Goal: Information Seeking & Learning: Check status

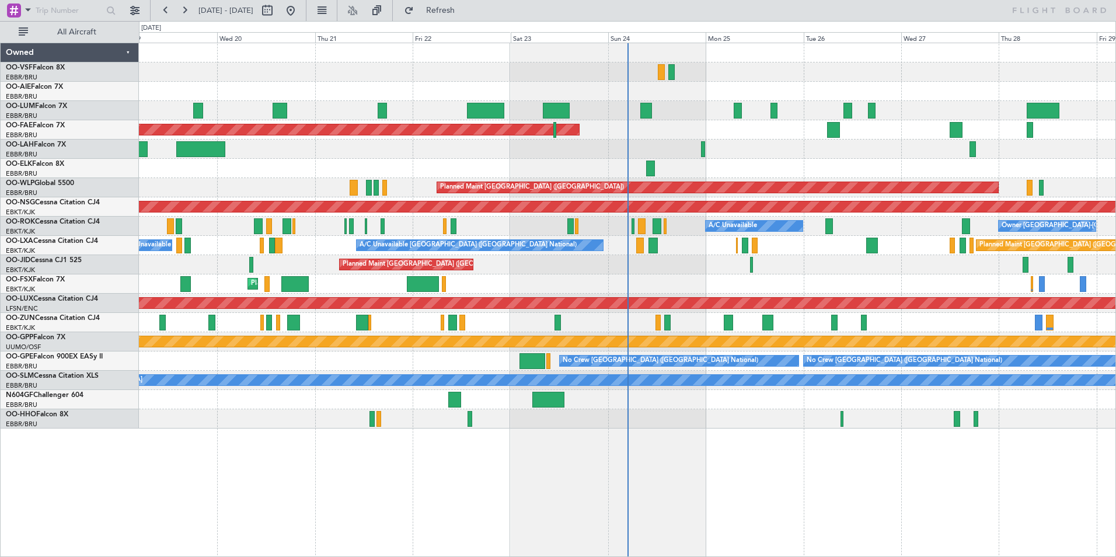
click at [668, 120] on div "Planned Maint [GEOGRAPHIC_DATA] ([GEOGRAPHIC_DATA] National) Planned Maint [GEO…" at bounding box center [627, 235] width 977 height 385
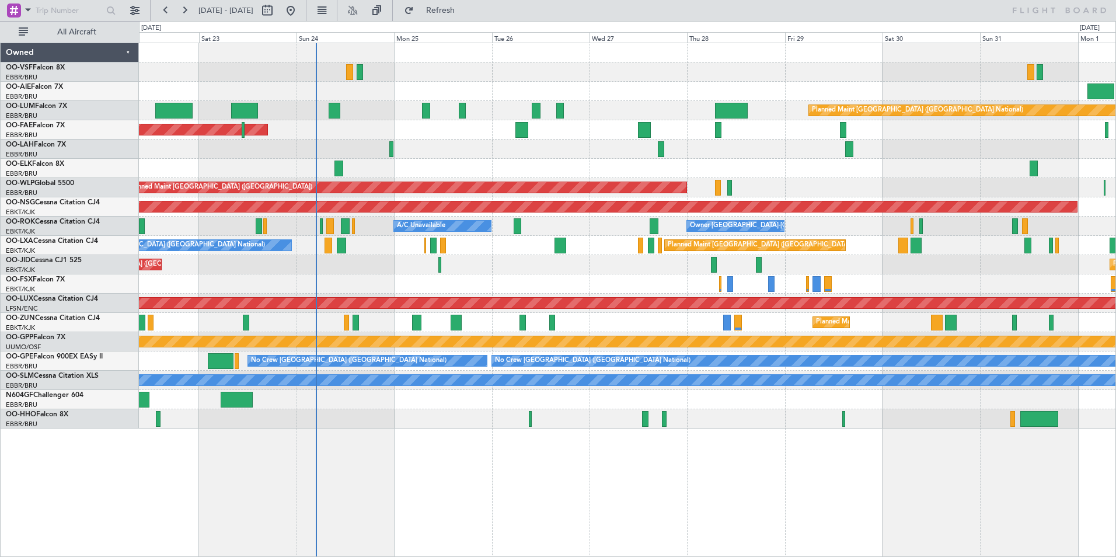
click at [366, 175] on div at bounding box center [627, 168] width 977 height 19
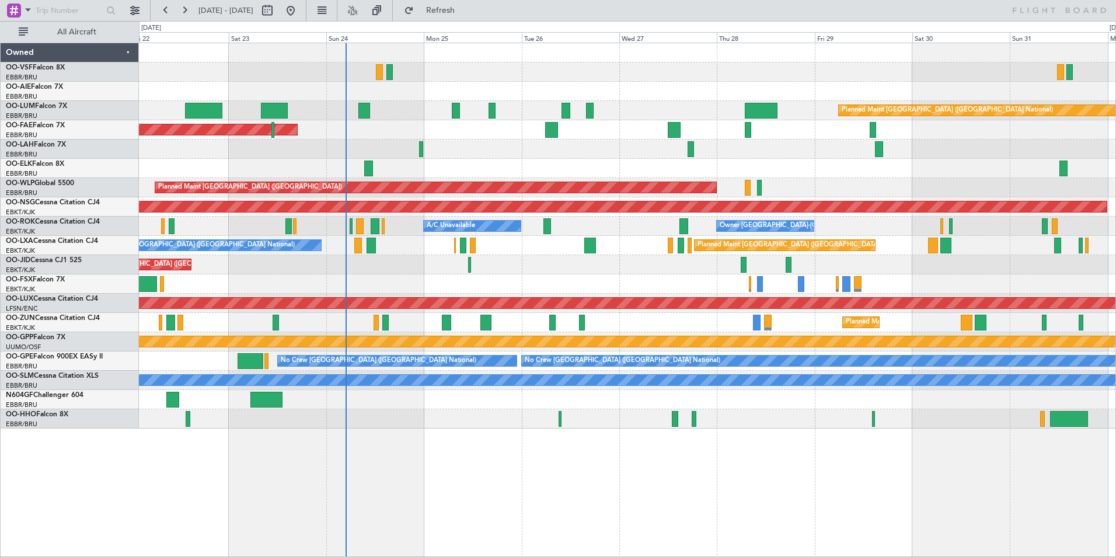
click at [547, 166] on div at bounding box center [627, 168] width 977 height 19
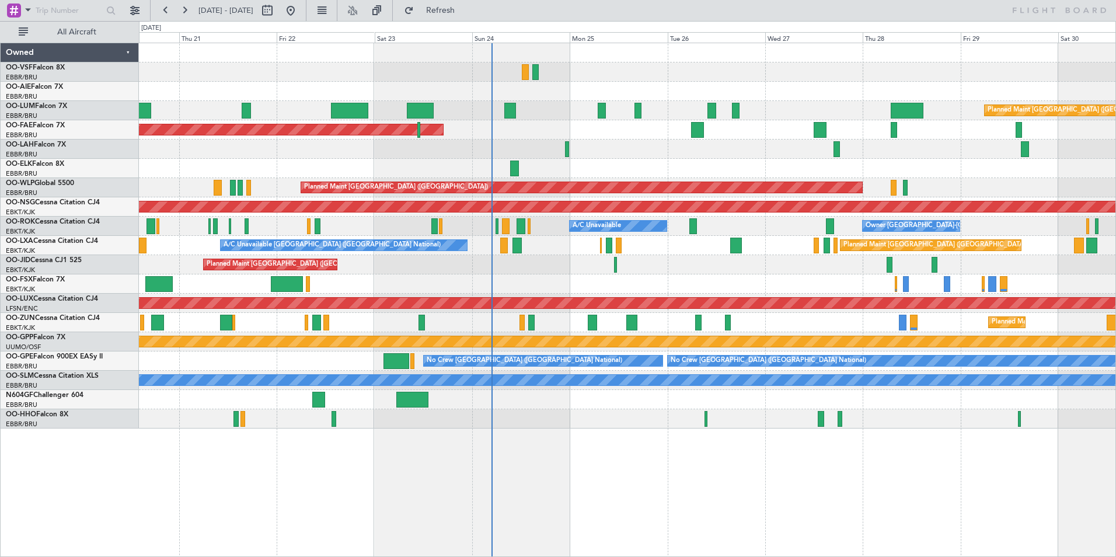
click at [528, 257] on div "Planned Maint [GEOGRAPHIC_DATA] ([GEOGRAPHIC_DATA]) Planned Maint [GEOGRAPHIC_D…" at bounding box center [627, 264] width 977 height 19
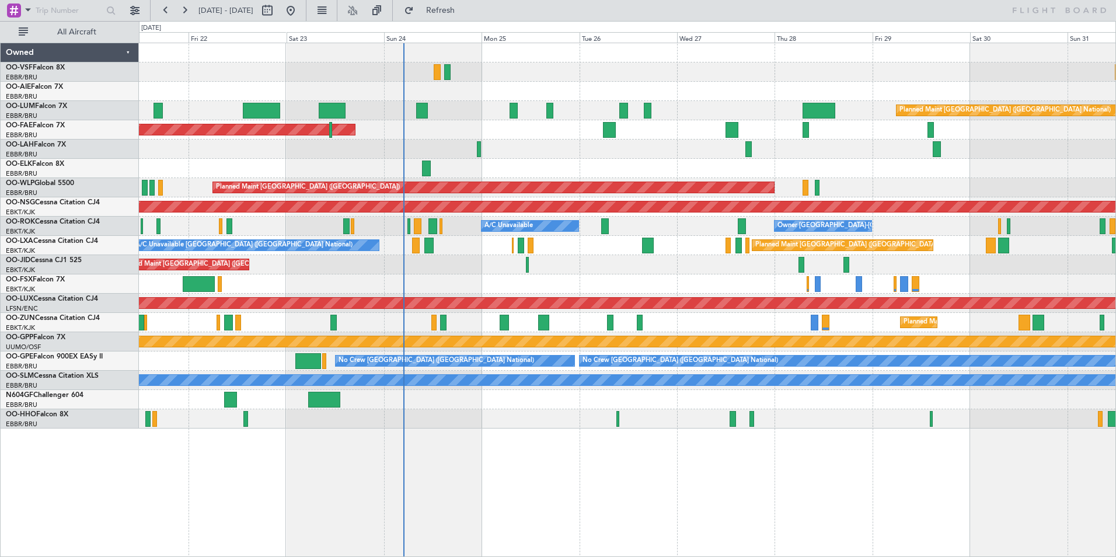
click at [619, 151] on div "Planned Maint [GEOGRAPHIC_DATA] ([GEOGRAPHIC_DATA]) Planned Maint [GEOGRAPHIC_D…" at bounding box center [627, 235] width 977 height 385
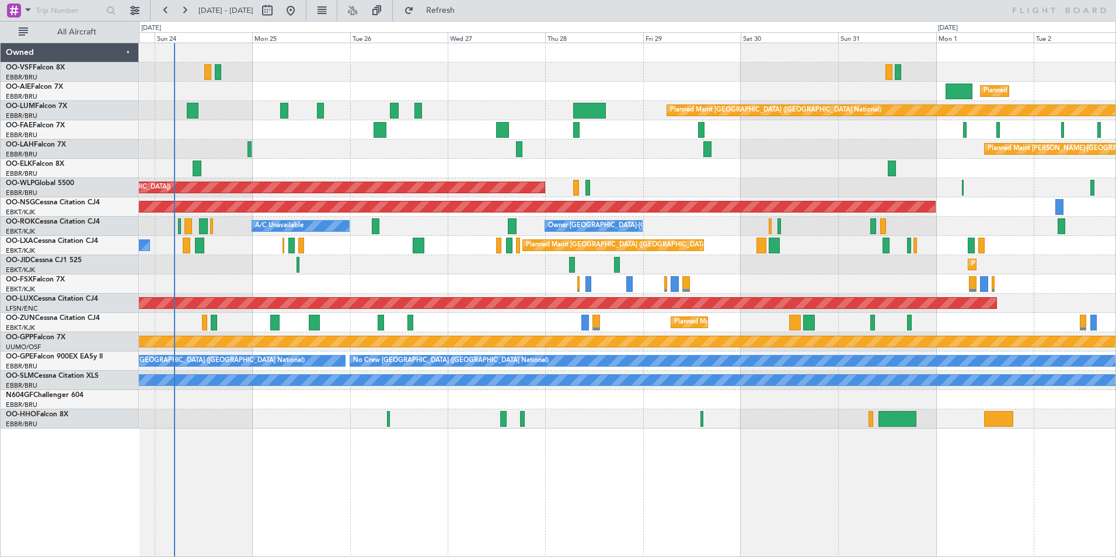
click at [554, 264] on div "Planned Maint Kortrijk-[GEOGRAPHIC_DATA] Planned Maint [GEOGRAPHIC_DATA] ([GEOG…" at bounding box center [627, 264] width 977 height 19
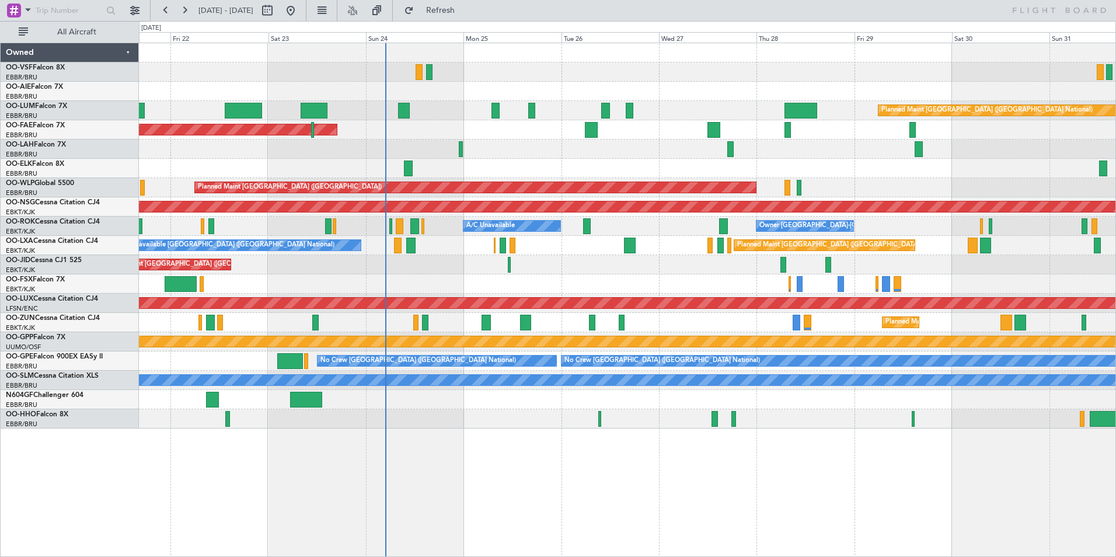
click at [820, 390] on div at bounding box center [627, 399] width 977 height 19
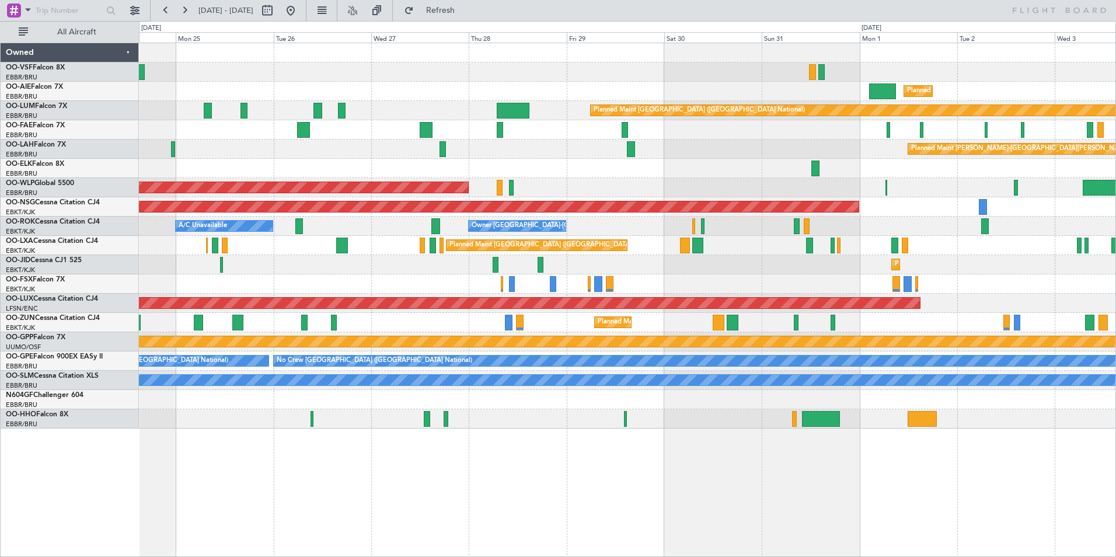
click at [567, 397] on div at bounding box center [627, 399] width 977 height 19
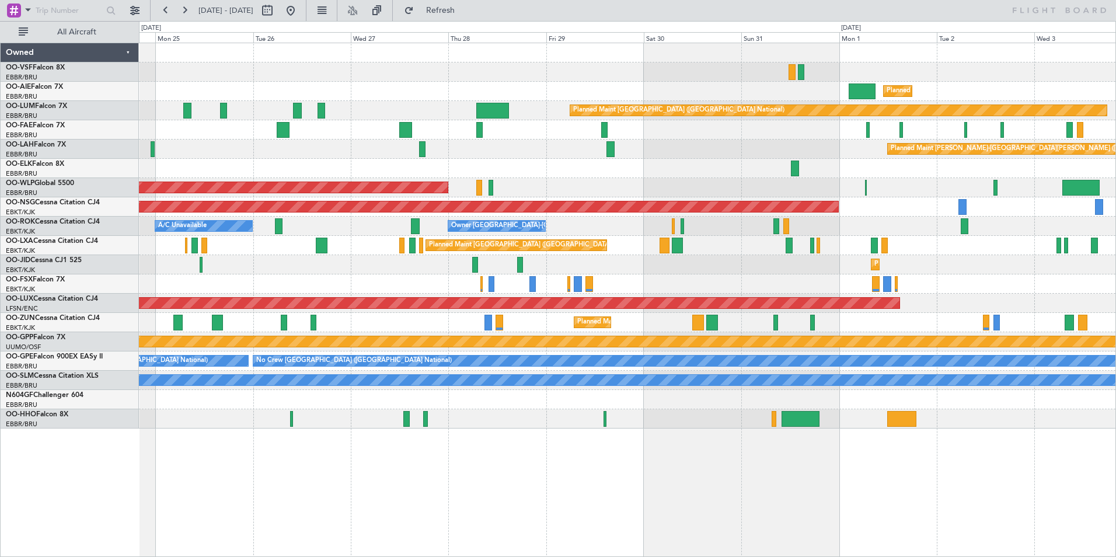
click at [622, 322] on div "Planned Maint Kortrijk-[GEOGRAPHIC_DATA]" at bounding box center [627, 322] width 977 height 19
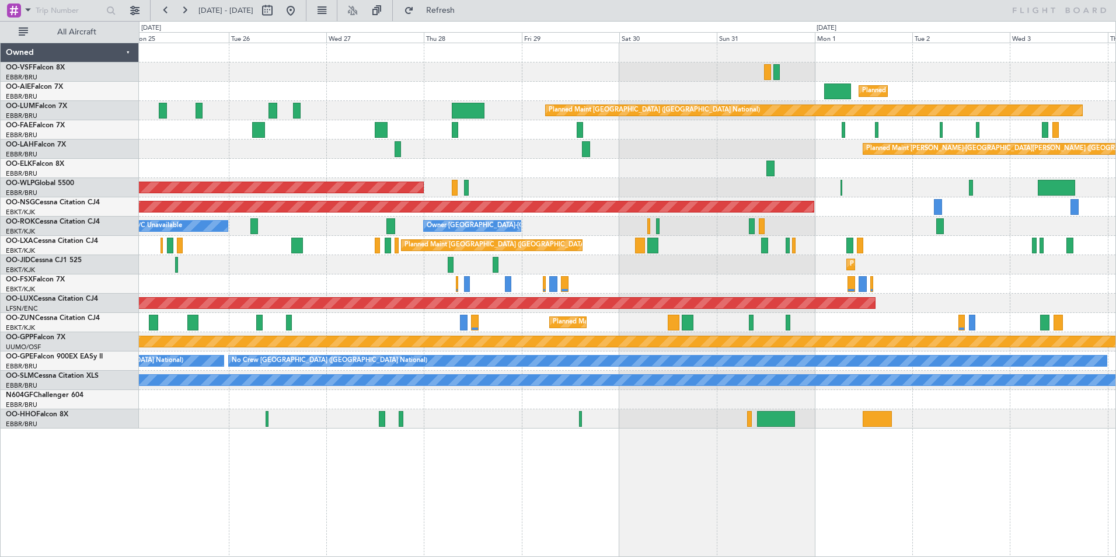
click at [780, 176] on div at bounding box center [627, 168] width 977 height 19
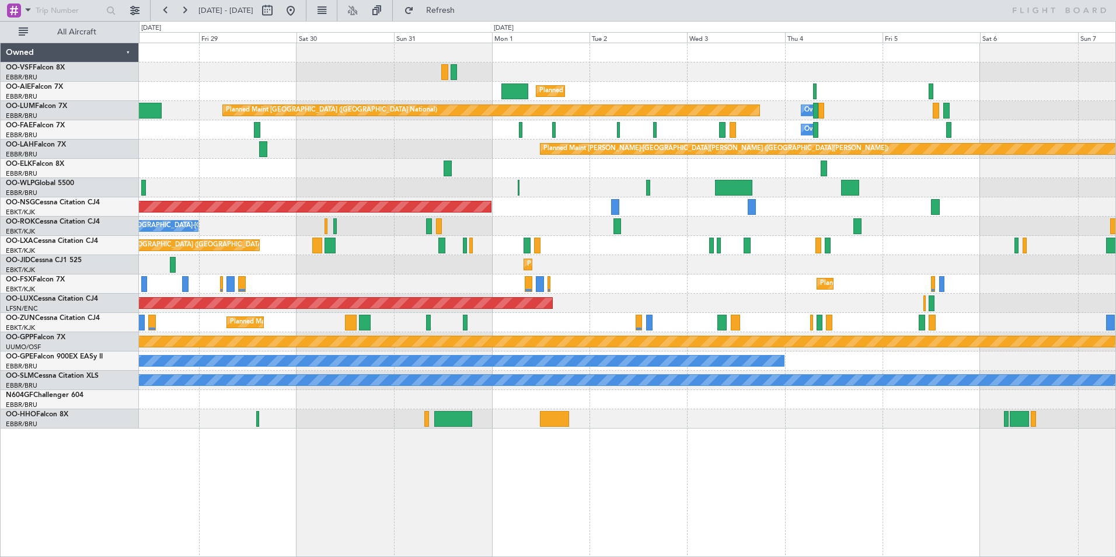
click at [578, 192] on div "Planned Maint [GEOGRAPHIC_DATA] ([GEOGRAPHIC_DATA])" at bounding box center [627, 187] width 977 height 19
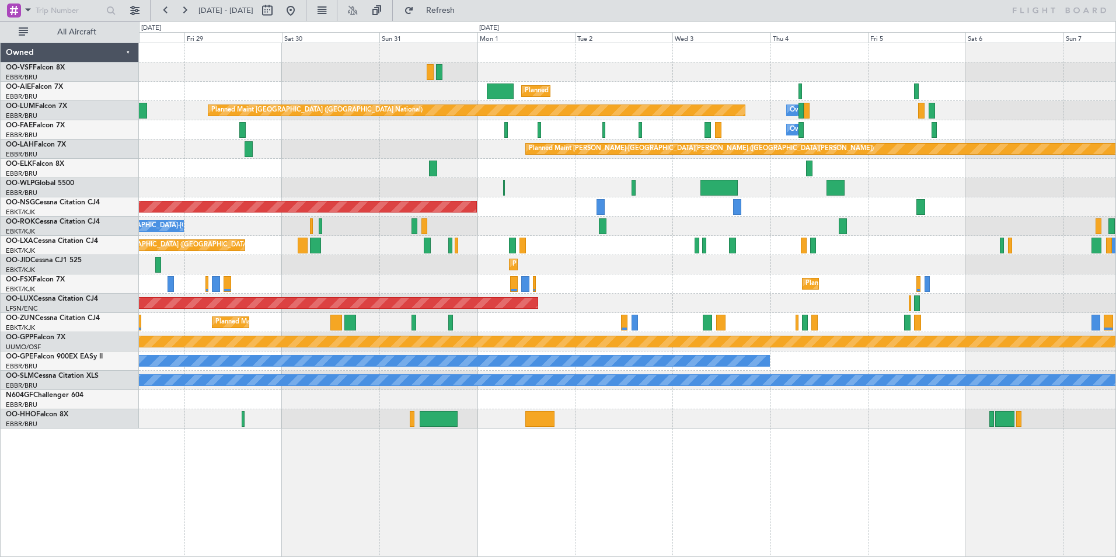
click at [556, 170] on div "Planned Maint Kortrijk-[GEOGRAPHIC_DATA]" at bounding box center [627, 168] width 977 height 19
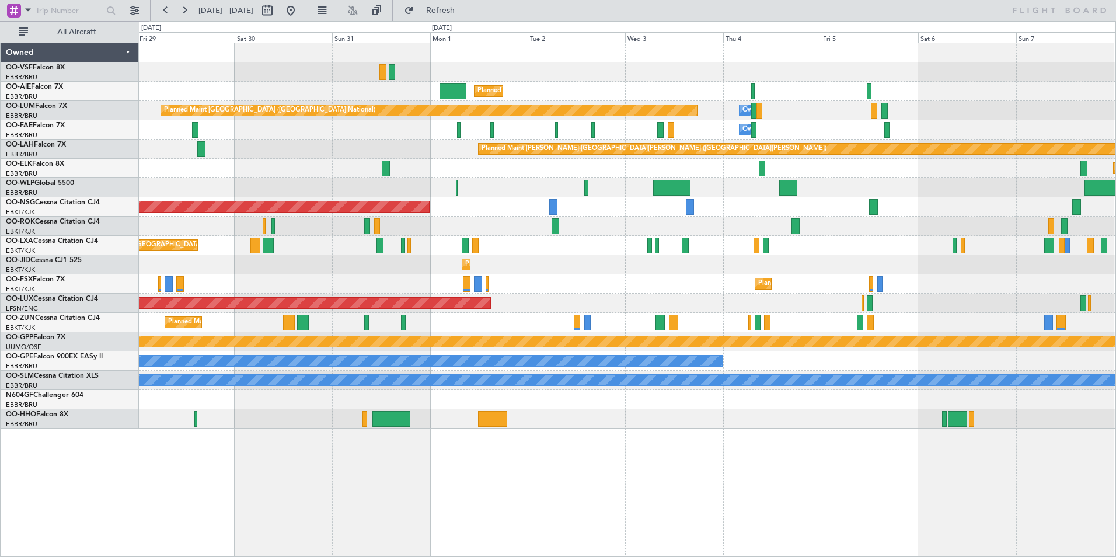
click at [456, 189] on div "Planned Maint [GEOGRAPHIC_DATA] ([GEOGRAPHIC_DATA]) Planned Maint [GEOGRAPHIC_D…" at bounding box center [627, 235] width 977 height 385
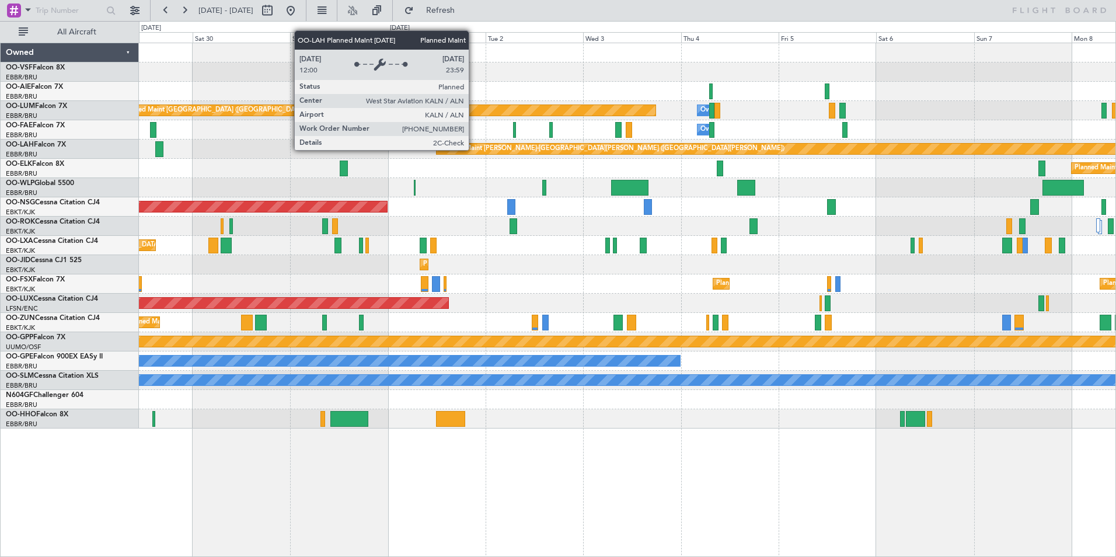
click at [448, 179] on div "Planned Maint [GEOGRAPHIC_DATA] ([GEOGRAPHIC_DATA])" at bounding box center [627, 187] width 977 height 19
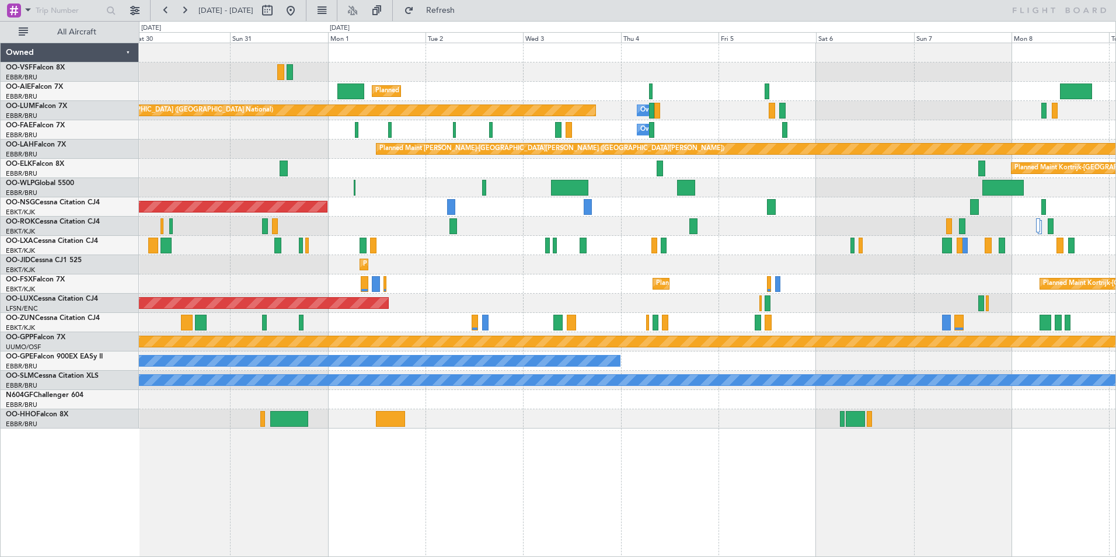
click at [415, 184] on div "Planned Maint [GEOGRAPHIC_DATA] ([GEOGRAPHIC_DATA]) Planned Maint [GEOGRAPHIC_D…" at bounding box center [627, 235] width 977 height 385
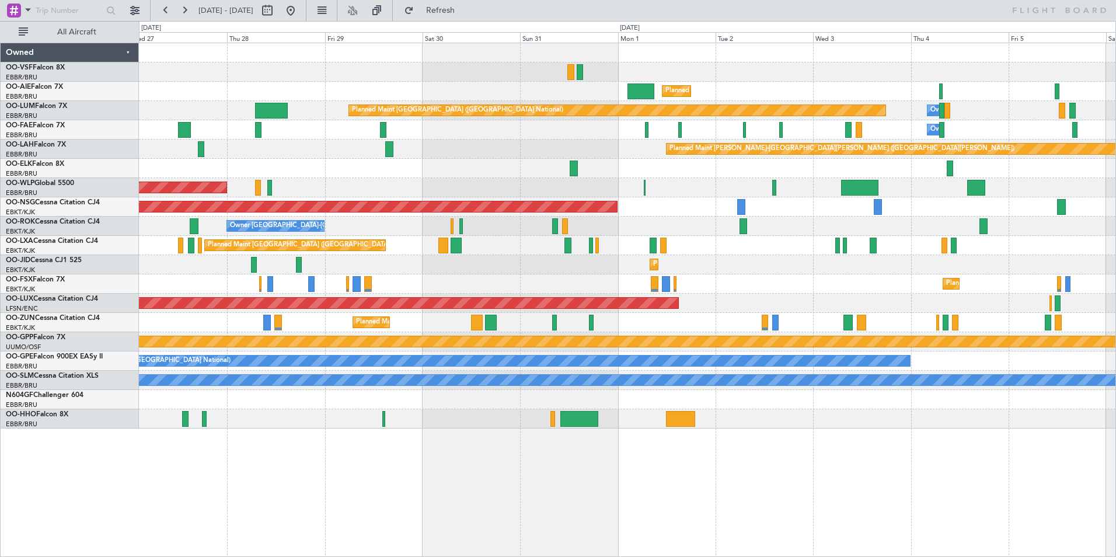
click at [1116, 281] on html "[DATE] - [DATE] Refresh All Aircraft Planned Maint [GEOGRAPHIC_DATA] ([GEOGRAPH…" at bounding box center [558, 278] width 1116 height 557
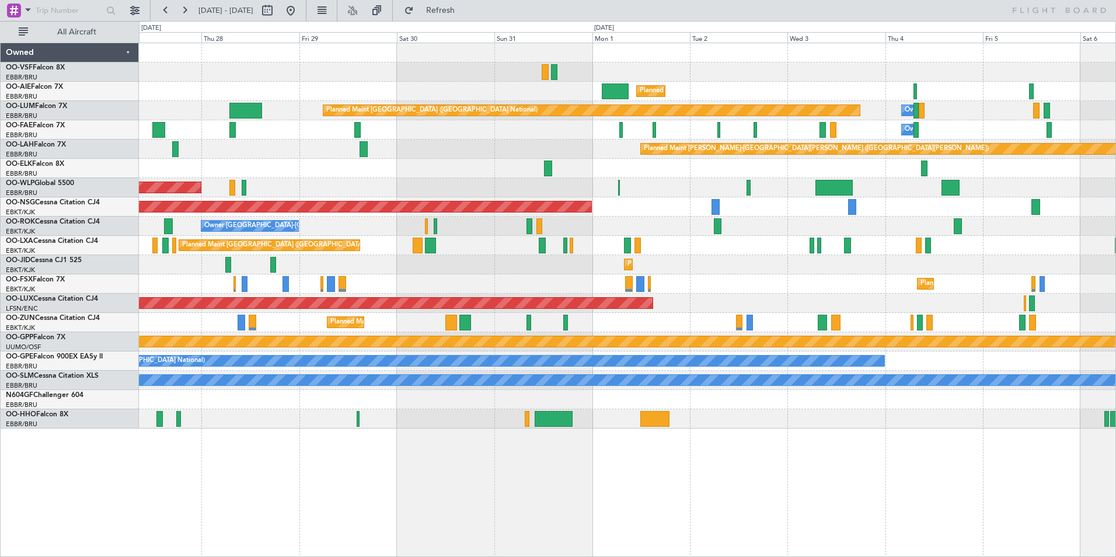
click at [481, 271] on div "Planned Maint Kortrijk-[GEOGRAPHIC_DATA]" at bounding box center [627, 264] width 977 height 19
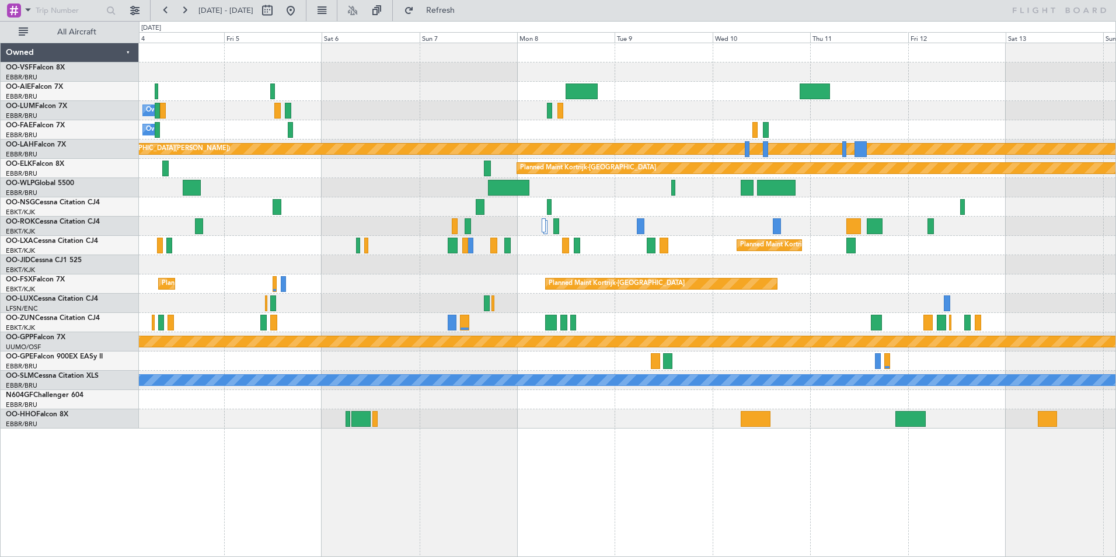
click at [607, 267] on div at bounding box center [627, 264] width 977 height 19
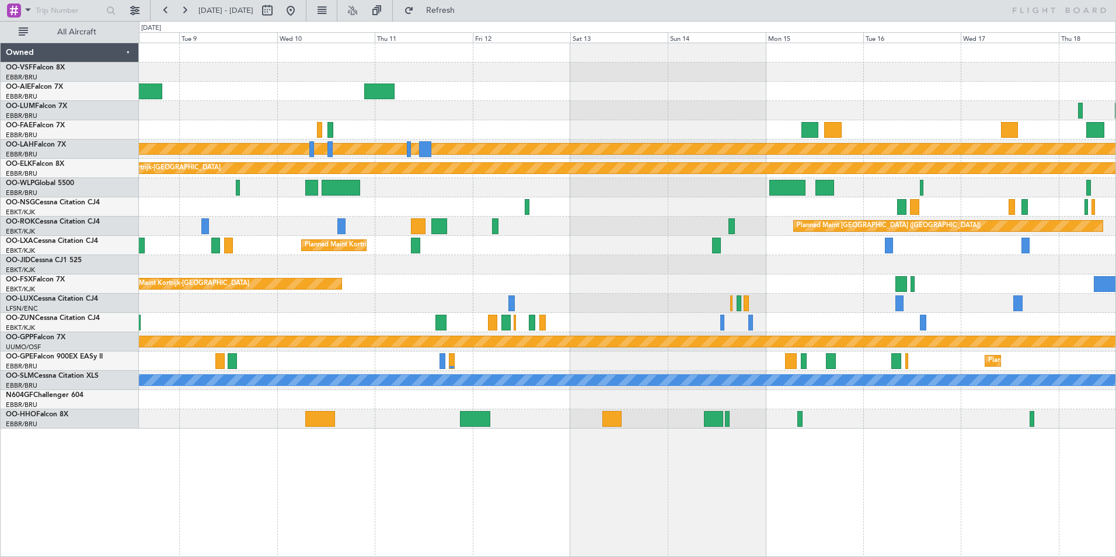
click at [814, 284] on div "Planned Maint Kortrijk-[GEOGRAPHIC_DATA]" at bounding box center [627, 283] width 977 height 19
